Goal: Task Accomplishment & Management: Manage account settings

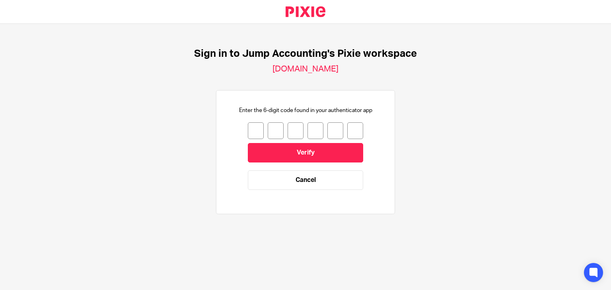
type input "0"
type input "4"
type input "6"
type input "4"
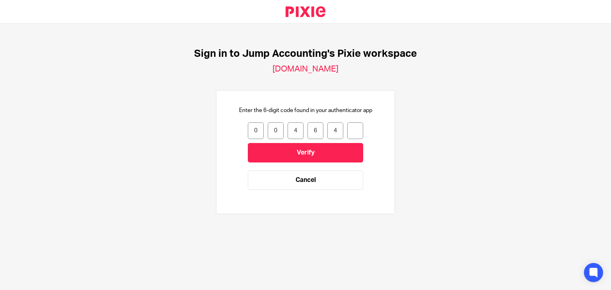
type input "3"
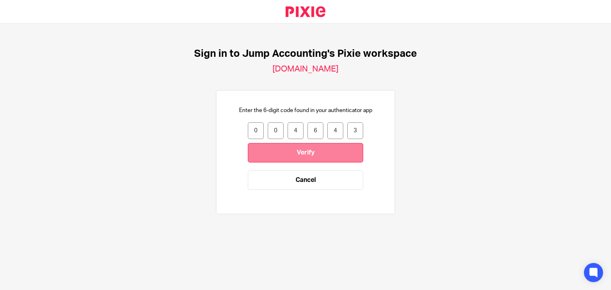
click at [279, 154] on input "Verify" at bounding box center [305, 152] width 115 height 19
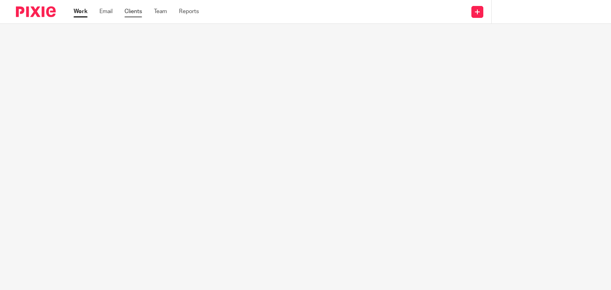
click at [133, 15] on link "Clients" at bounding box center [134, 12] width 18 height 8
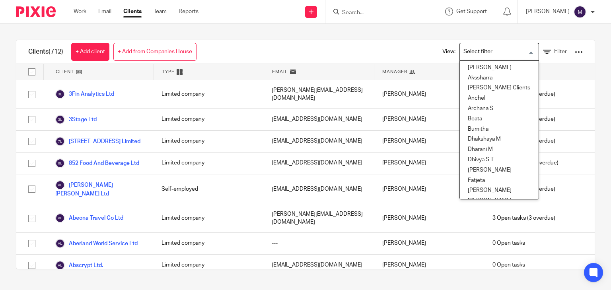
click at [479, 53] on input "Search for option" at bounding box center [498, 52] width 74 height 14
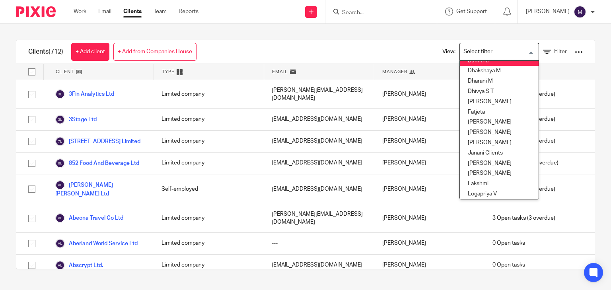
scroll to position [71, 0]
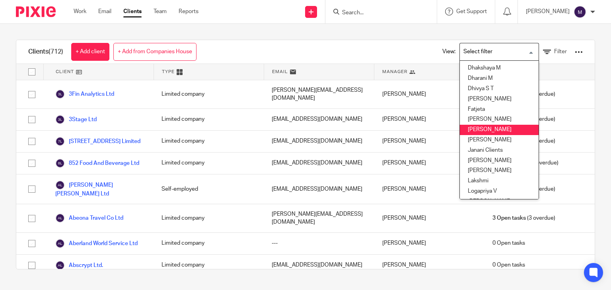
click at [474, 130] on li "Hely Patel" at bounding box center [499, 130] width 79 height 10
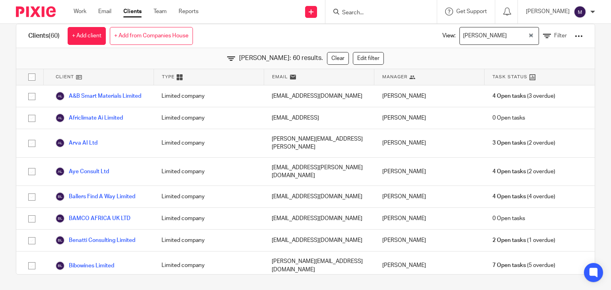
scroll to position [0, 0]
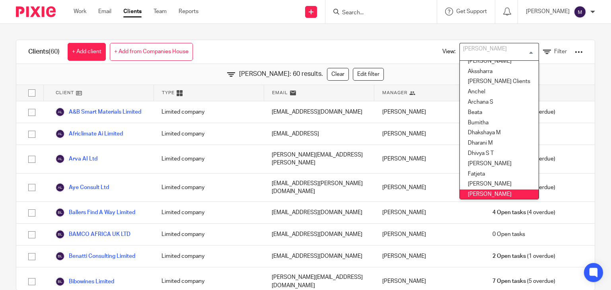
click at [462, 56] on div "Hely Patel" at bounding box center [497, 51] width 75 height 16
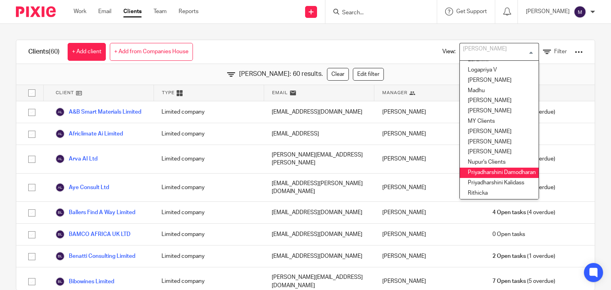
scroll to position [191, 0]
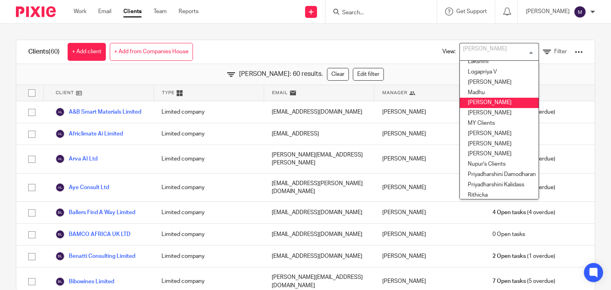
click at [470, 98] on li "Madhura" at bounding box center [499, 103] width 79 height 10
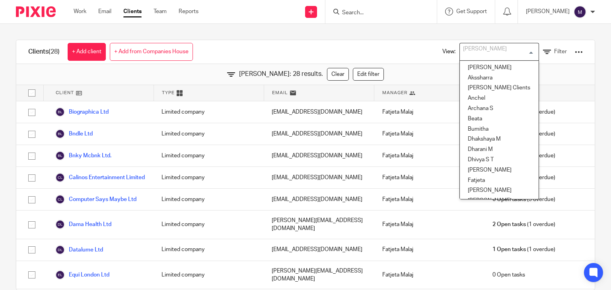
click at [471, 47] on div "Madhura" at bounding box center [497, 51] width 75 height 16
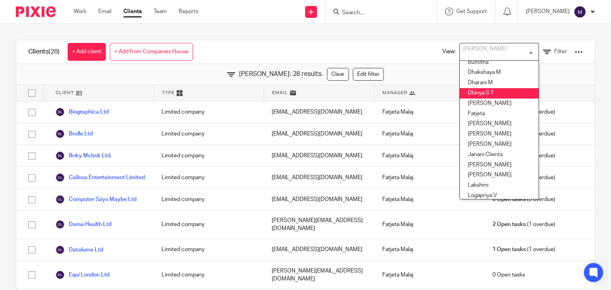
scroll to position [69, 0]
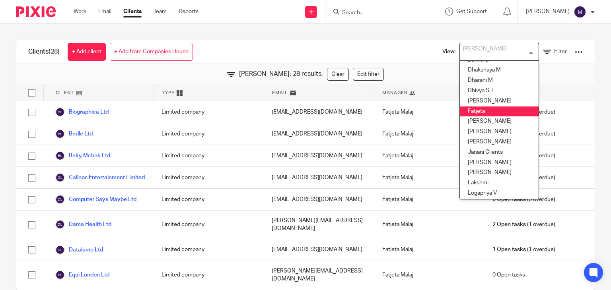
click at [465, 113] on li "Fatjeta" at bounding box center [499, 112] width 79 height 10
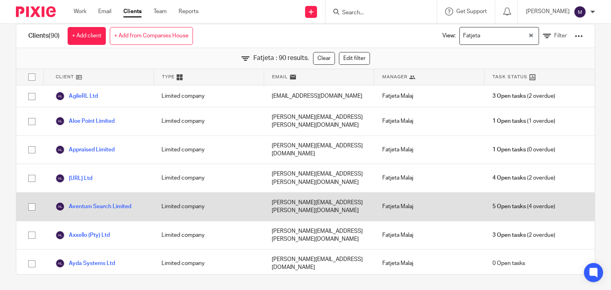
scroll to position [0, 0]
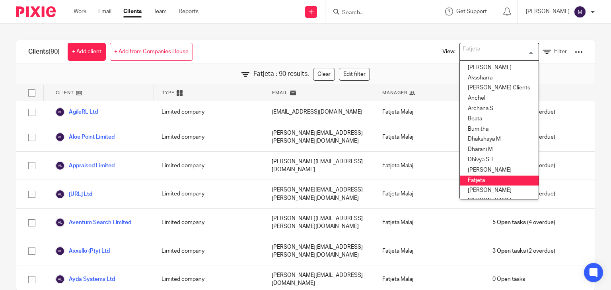
click at [481, 51] on input "Search for option" at bounding box center [498, 52] width 74 height 14
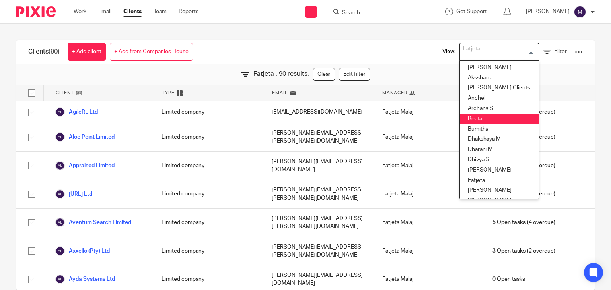
click at [474, 121] on li "Beata" at bounding box center [499, 119] width 79 height 10
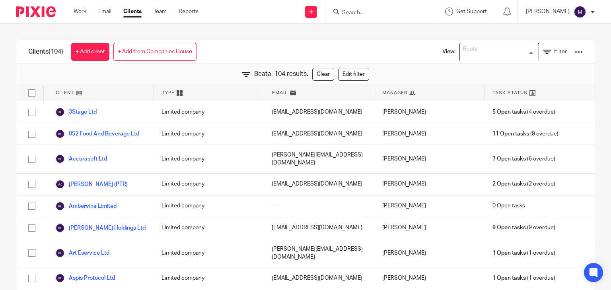
click at [486, 49] on input "Search for option" at bounding box center [498, 52] width 74 height 14
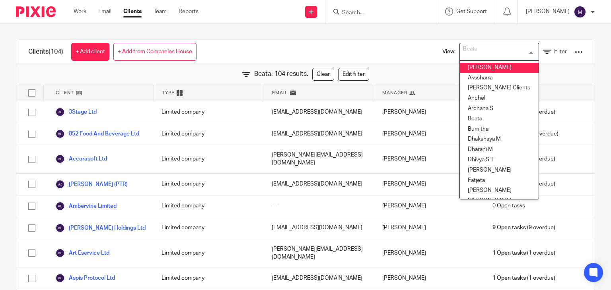
click at [478, 70] on li "Aishwarya" at bounding box center [499, 68] width 79 height 10
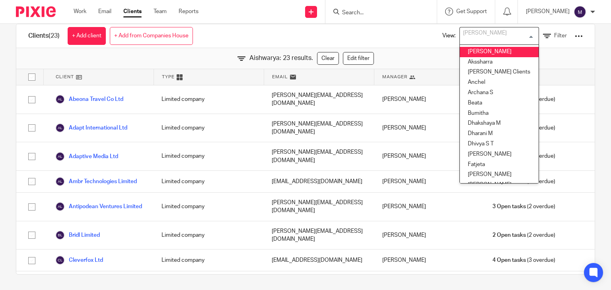
click at [491, 40] on input "Search for option" at bounding box center [498, 36] width 74 height 14
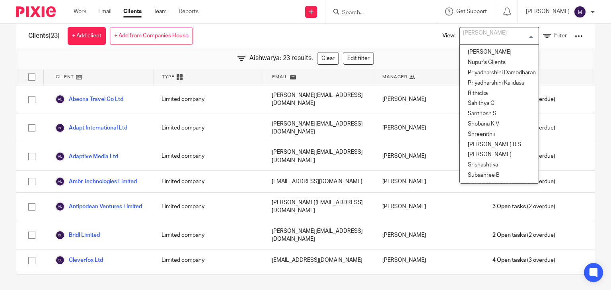
scroll to position [275, 0]
click at [478, 62] on li "Nupur's Clients" at bounding box center [499, 64] width 79 height 10
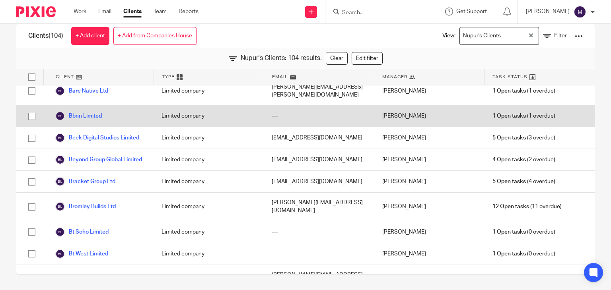
scroll to position [142, 0]
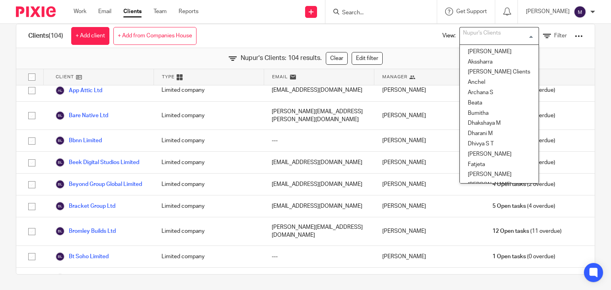
click at [481, 40] on div "Nupur's Clients" at bounding box center [497, 35] width 75 height 16
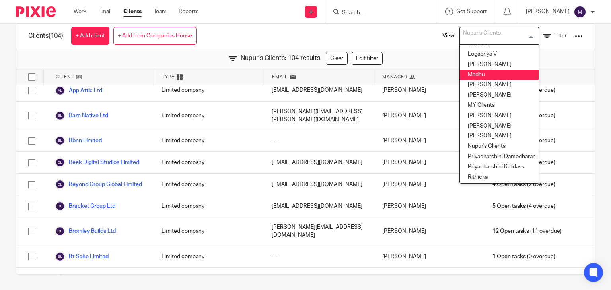
scroll to position [195, 0]
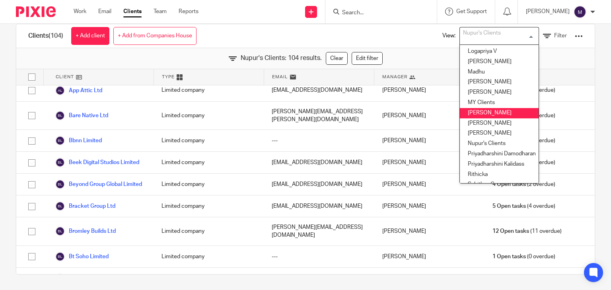
click at [470, 114] on li "Nimra Amin" at bounding box center [499, 113] width 79 height 10
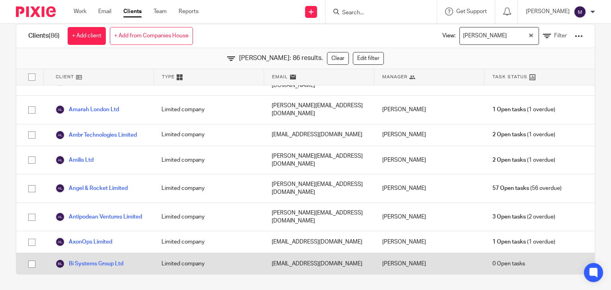
scroll to position [0, 0]
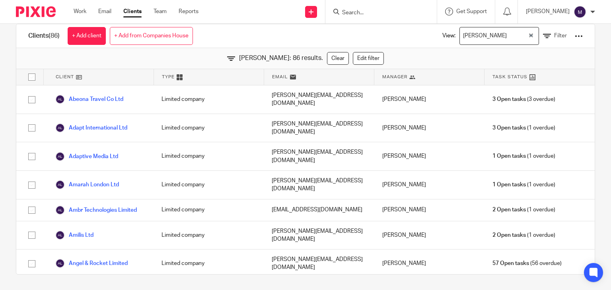
click at [485, 27] on div "Nimra Amin" at bounding box center [494, 35] width 68 height 16
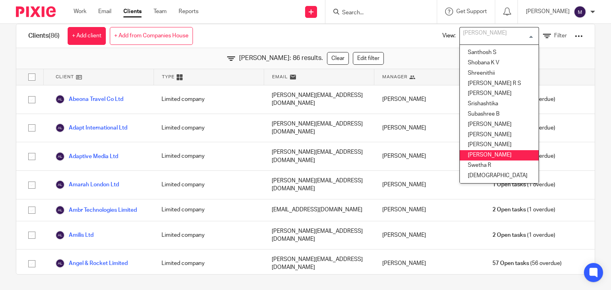
scroll to position [343, 0]
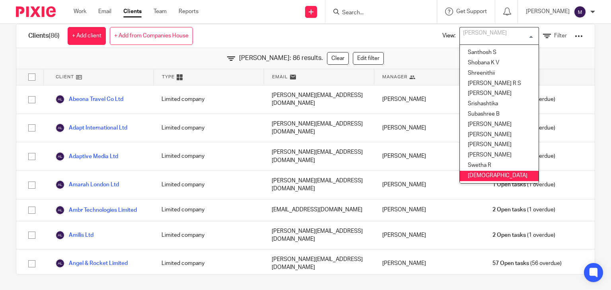
click at [470, 171] on li "Visha" at bounding box center [499, 176] width 79 height 10
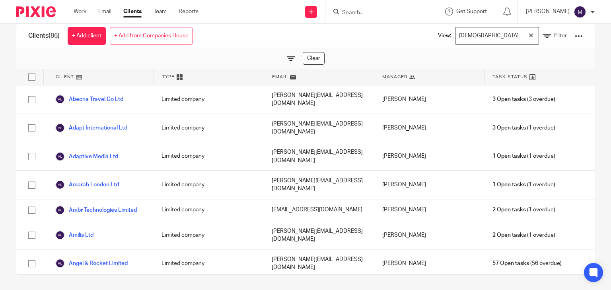
scroll to position [0, 0]
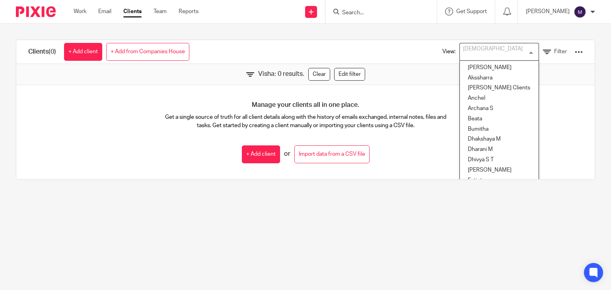
click at [482, 55] on input "Search for option" at bounding box center [498, 52] width 74 height 14
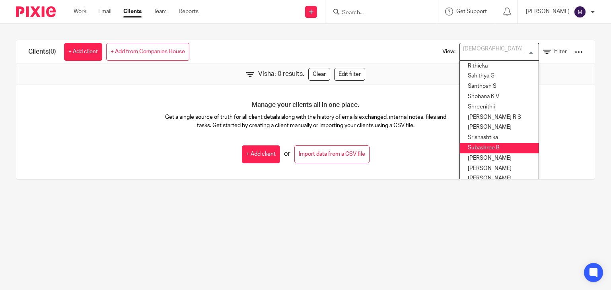
scroll to position [316, 0]
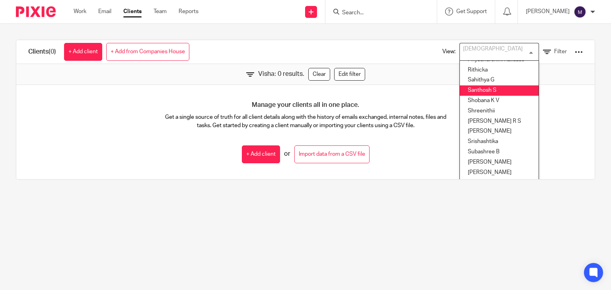
click at [466, 90] on li "Santhosh S" at bounding box center [499, 91] width 79 height 10
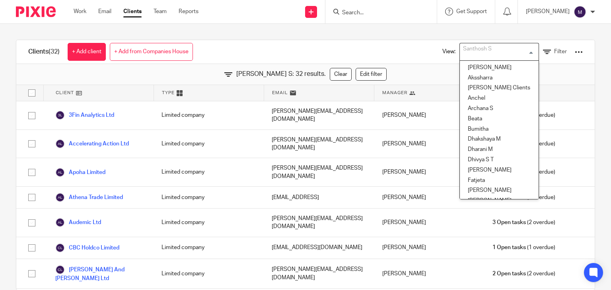
scroll to position [212, 0]
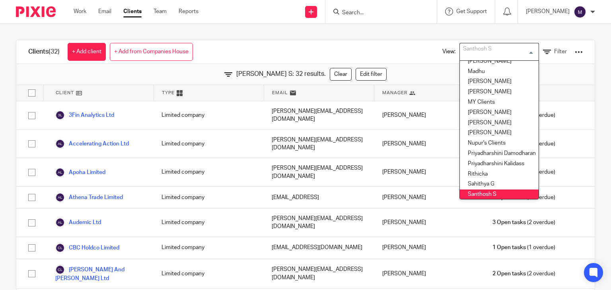
click at [482, 48] on div "Santhosh S" at bounding box center [497, 51] width 75 height 16
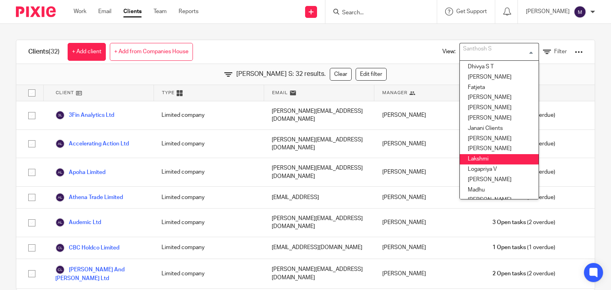
scroll to position [96, 0]
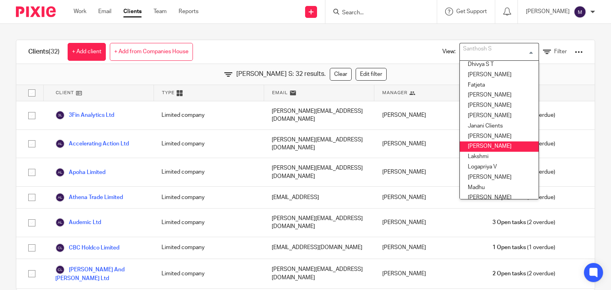
click at [460, 144] on li "Kian Sadoughi-Yarand" at bounding box center [499, 147] width 79 height 10
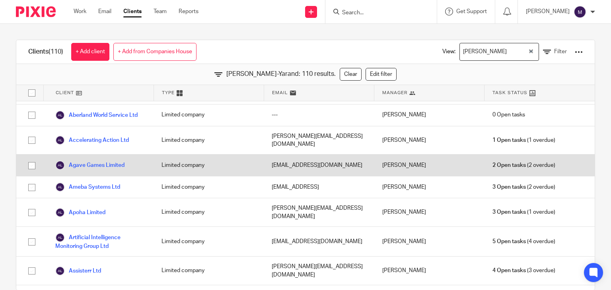
scroll to position [0, 0]
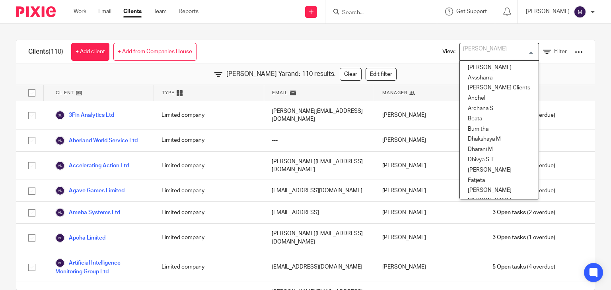
click at [492, 48] on div "Kian Sadoughi-Yarand" at bounding box center [497, 51] width 75 height 16
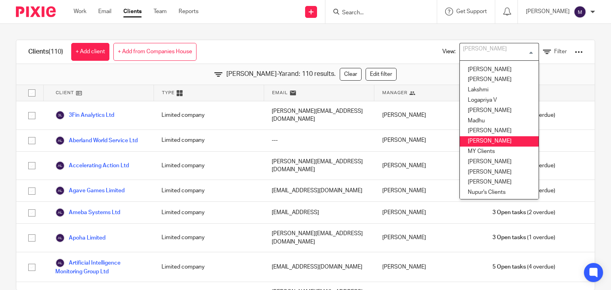
scroll to position [170, 0]
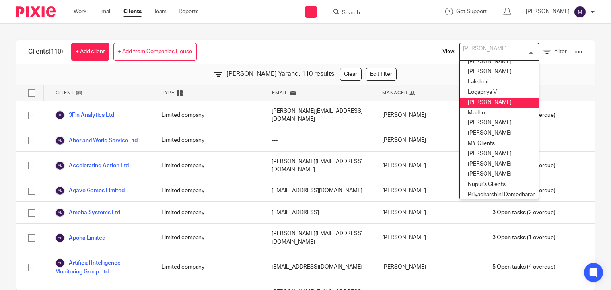
click at [472, 104] on li "Logeshwari" at bounding box center [499, 103] width 79 height 10
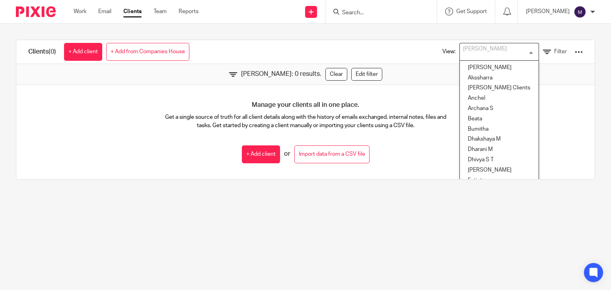
click at [478, 56] on div "Logeshwari" at bounding box center [497, 51] width 75 height 16
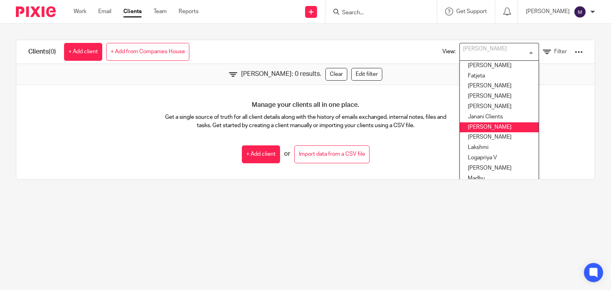
scroll to position [119, 0]
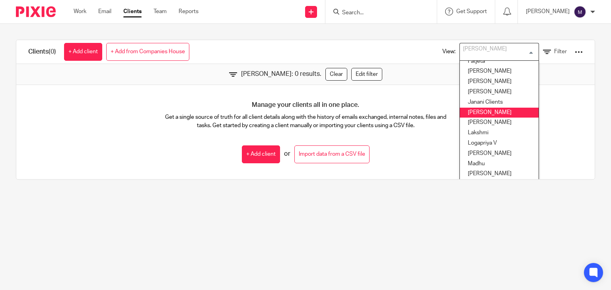
click at [467, 109] on li "Kavya T" at bounding box center [499, 113] width 79 height 10
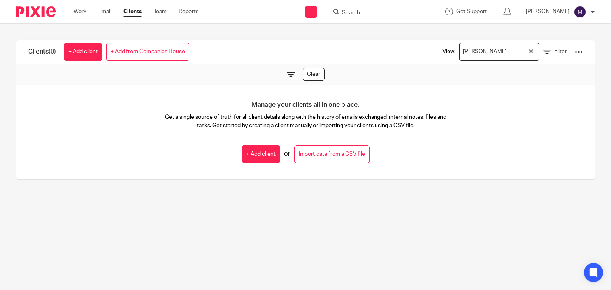
click at [472, 54] on div "Kavya T" at bounding box center [494, 51] width 68 height 16
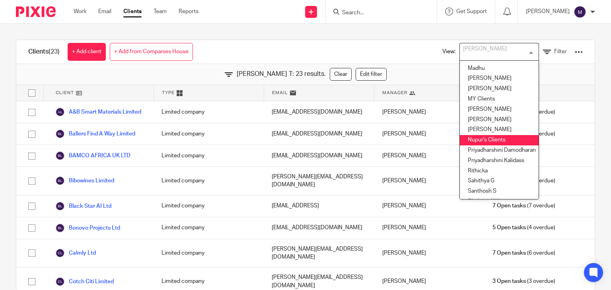
scroll to position [215, 0]
click at [470, 152] on li "Priyadharshini Damodharan" at bounding box center [499, 151] width 79 height 10
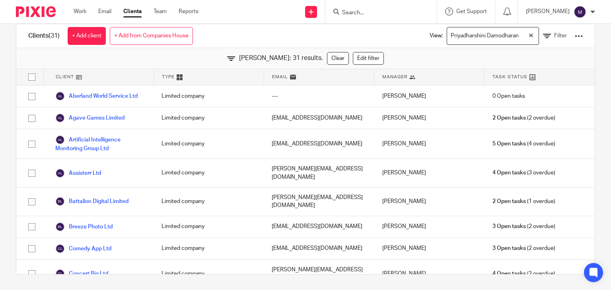
scroll to position [0, 0]
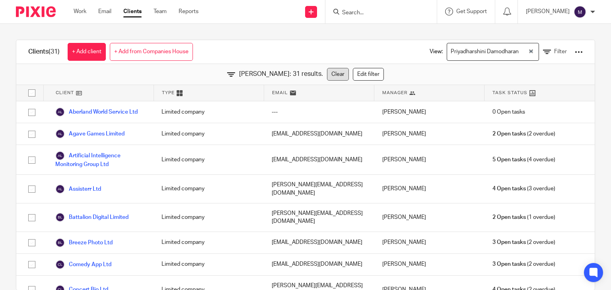
click at [349, 69] on link "Clear" at bounding box center [338, 74] width 22 height 13
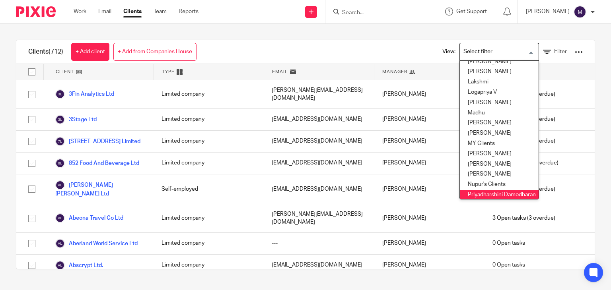
click at [461, 45] on input "Search for option" at bounding box center [498, 52] width 74 height 14
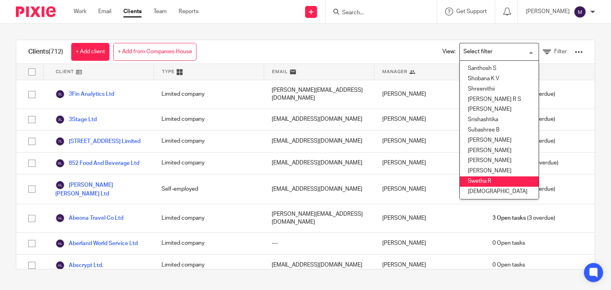
scroll to position [343, 0]
click at [475, 166] on li "Swetha Ganesh" at bounding box center [499, 171] width 79 height 10
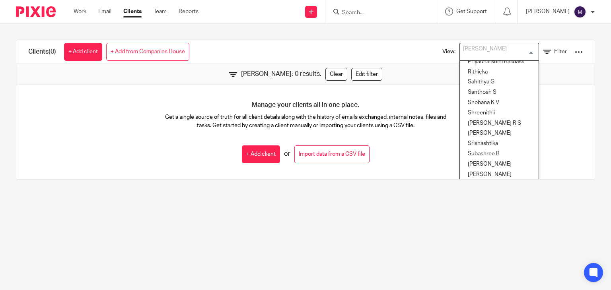
click at [489, 55] on div "Swetha Ganesh" at bounding box center [497, 51] width 75 height 16
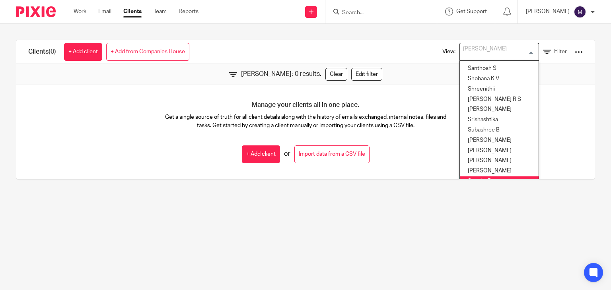
click at [484, 177] on li "Swetha R" at bounding box center [499, 182] width 79 height 10
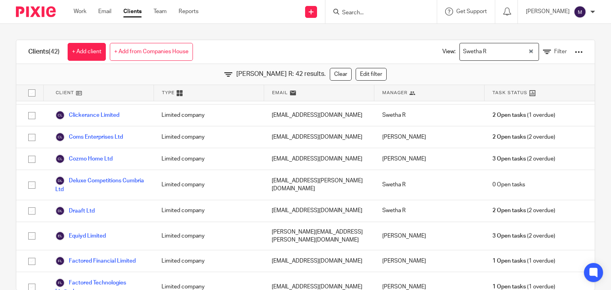
scroll to position [0, 0]
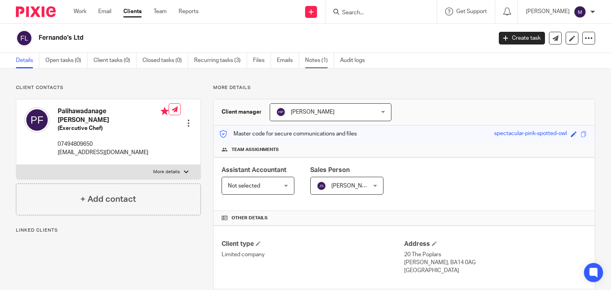
click at [315, 59] on link "Notes (1)" at bounding box center [319, 61] width 29 height 16
click at [314, 60] on link "Notes (1)" at bounding box center [319, 61] width 29 height 16
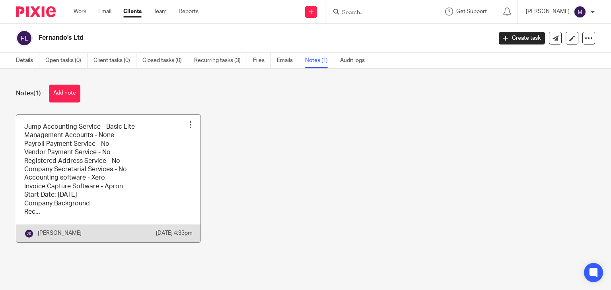
click at [168, 171] on link at bounding box center [108, 179] width 184 height 128
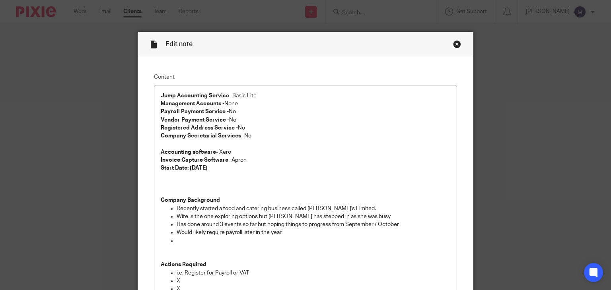
click at [454, 43] on div "Close this dialog window" at bounding box center [457, 44] width 8 height 8
